Goal: Find specific page/section: Find specific page/section

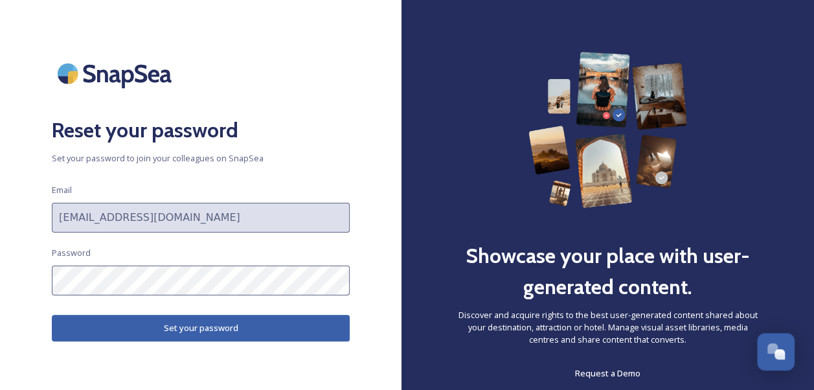
click at [0, 269] on html "Reset your password Set your password to join your colleagues on SnapSea Email …" at bounding box center [407, 195] width 814 height 390
click at [45, 283] on div "Reset your password Set your password to join your colleagues on SnapSea Email …" at bounding box center [200, 195] width 401 height 286
click at [166, 321] on button "Set your password" at bounding box center [201, 328] width 298 height 27
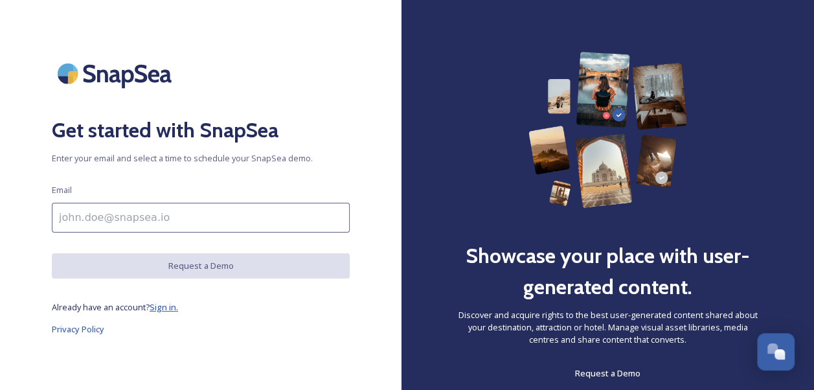
click at [170, 303] on span "Sign in." at bounding box center [164, 307] width 28 height 12
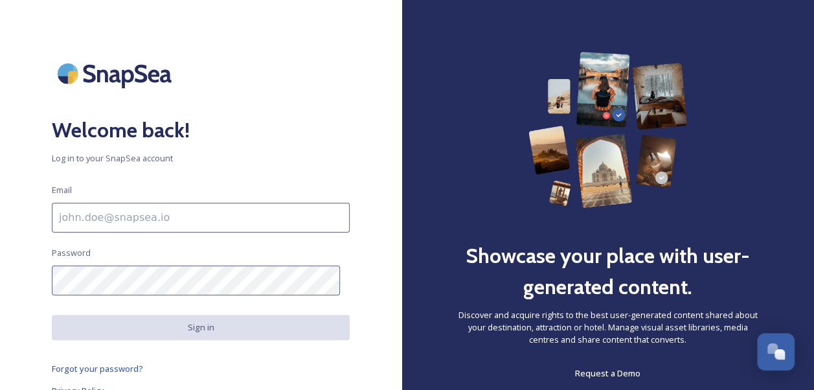
type input "[EMAIL_ADDRESS][DOMAIN_NAME]"
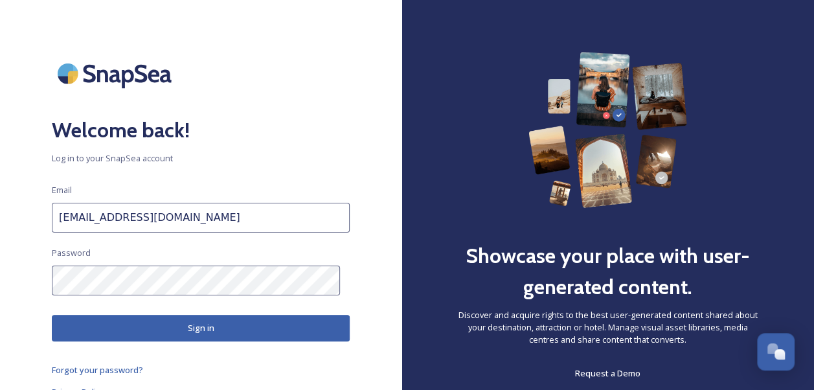
click at [177, 329] on button "Sign in" at bounding box center [201, 328] width 298 height 27
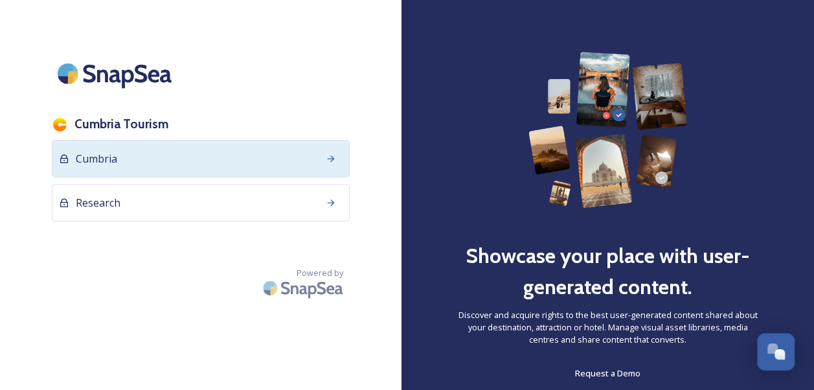
click at [135, 151] on div "Cumbria" at bounding box center [201, 159] width 298 height 38
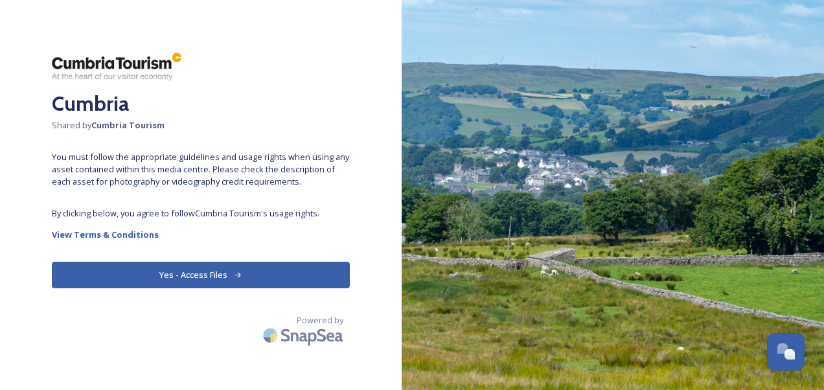
click at [151, 286] on button "Yes - Access Files" at bounding box center [201, 275] width 298 height 27
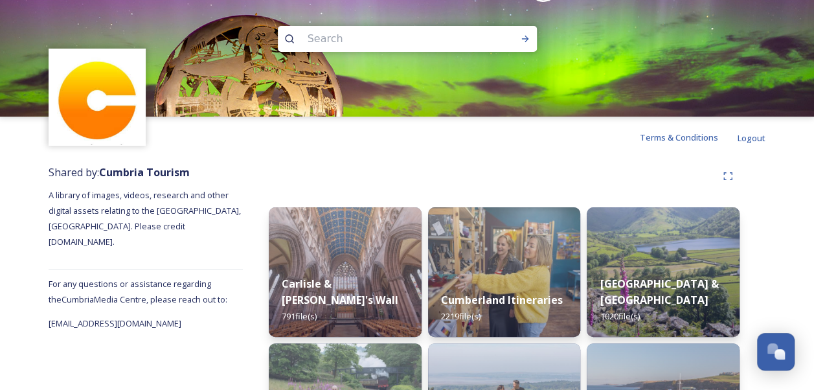
click at [140, 66] on img at bounding box center [97, 97] width 94 height 94
